Goal: Transaction & Acquisition: Book appointment/travel/reservation

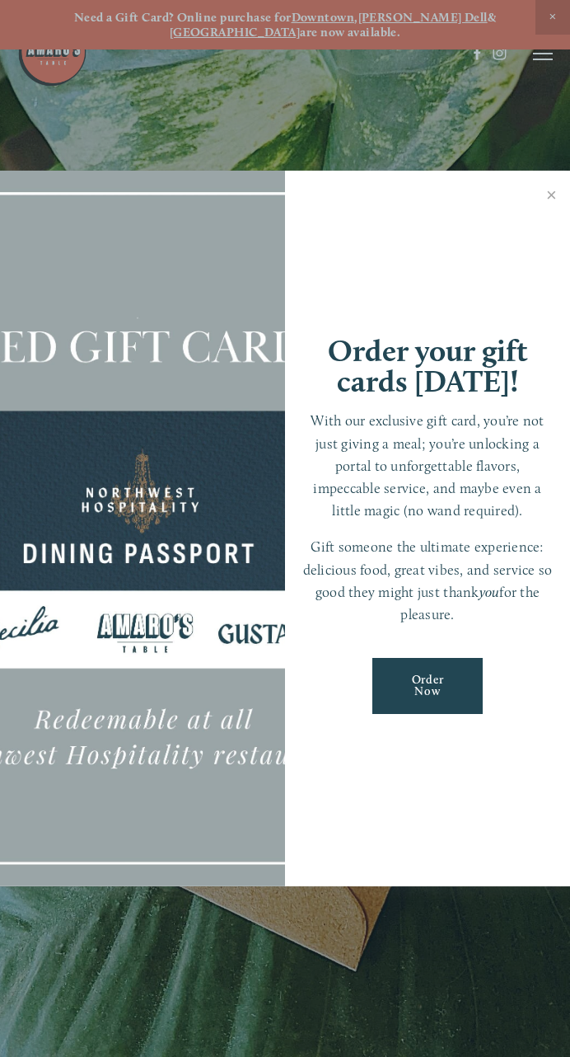
click at [549, 193] on link "Close" at bounding box center [552, 196] width 32 height 46
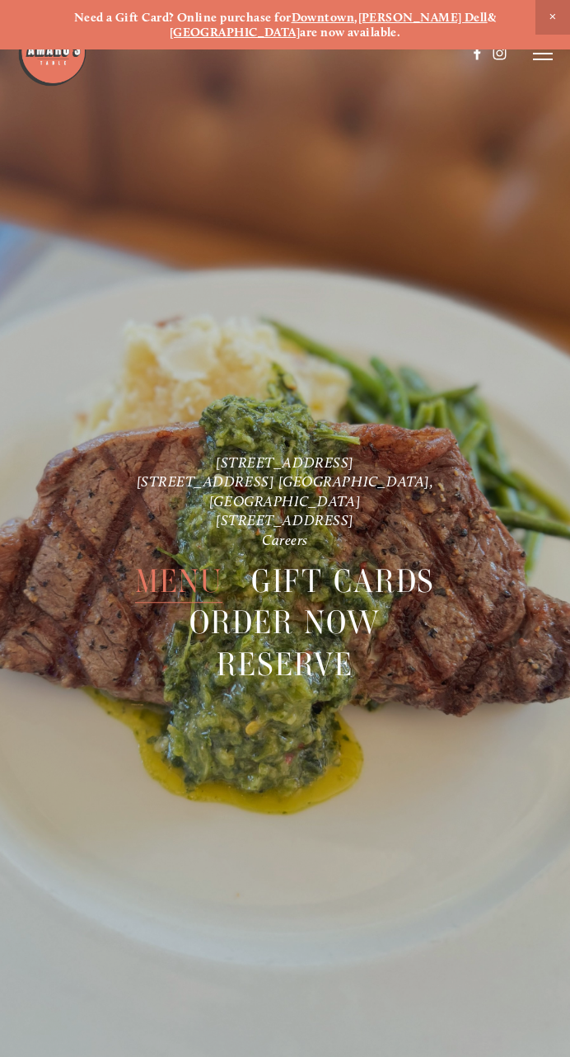
click at [323, 651] on span "Reserve" at bounding box center [285, 665] width 137 height 42
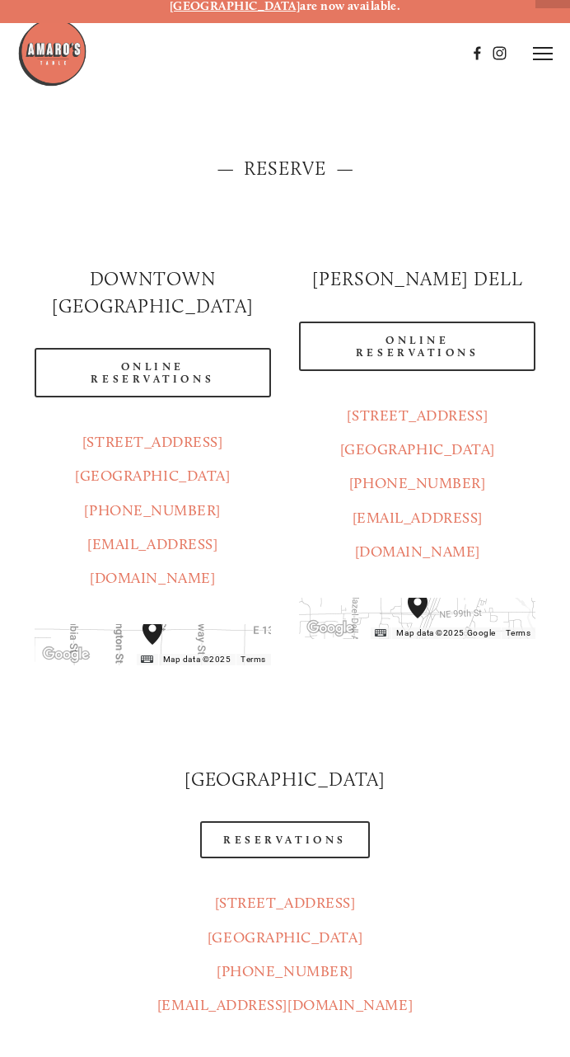
scroll to position [14, 0]
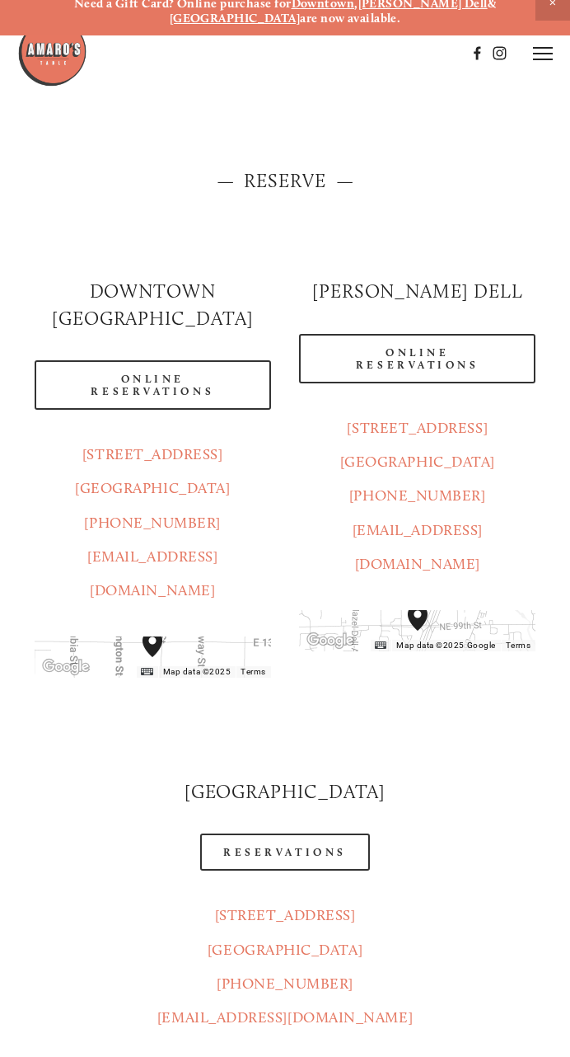
click at [170, 385] on link "Online Reservations" at bounding box center [153, 384] width 237 height 49
click at [467, 371] on link "Online Reservations" at bounding box center [417, 358] width 237 height 49
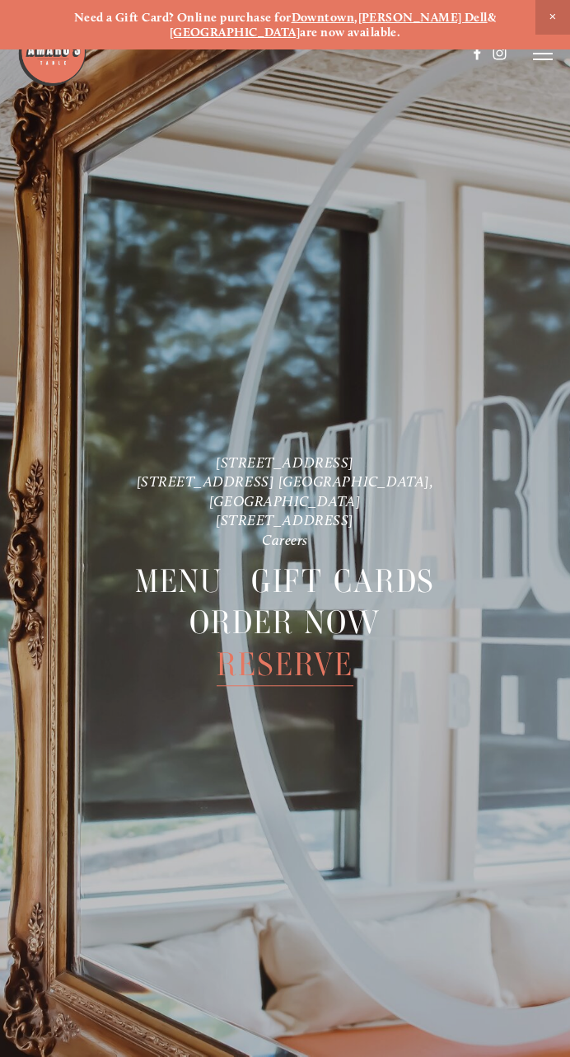
click at [320, 650] on span "Reserve" at bounding box center [285, 665] width 137 height 42
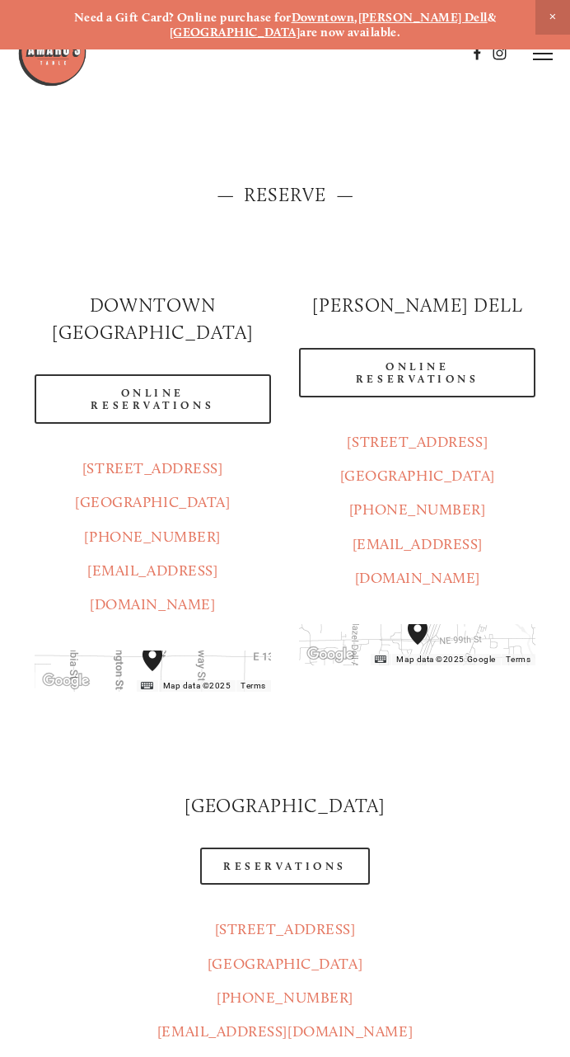
click at [144, 395] on link "Online Reservations" at bounding box center [153, 398] width 237 height 49
click at [155, 404] on link "Online Reservations" at bounding box center [153, 398] width 237 height 49
